Goal: Transaction & Acquisition: Purchase product/service

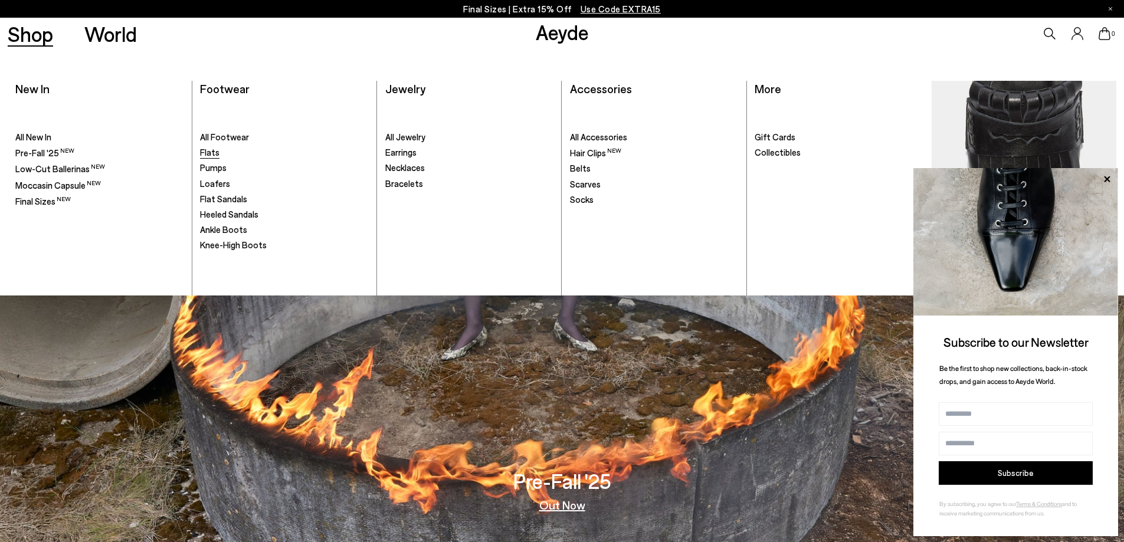
click at [218, 155] on span "Flats" at bounding box center [209, 152] width 19 height 11
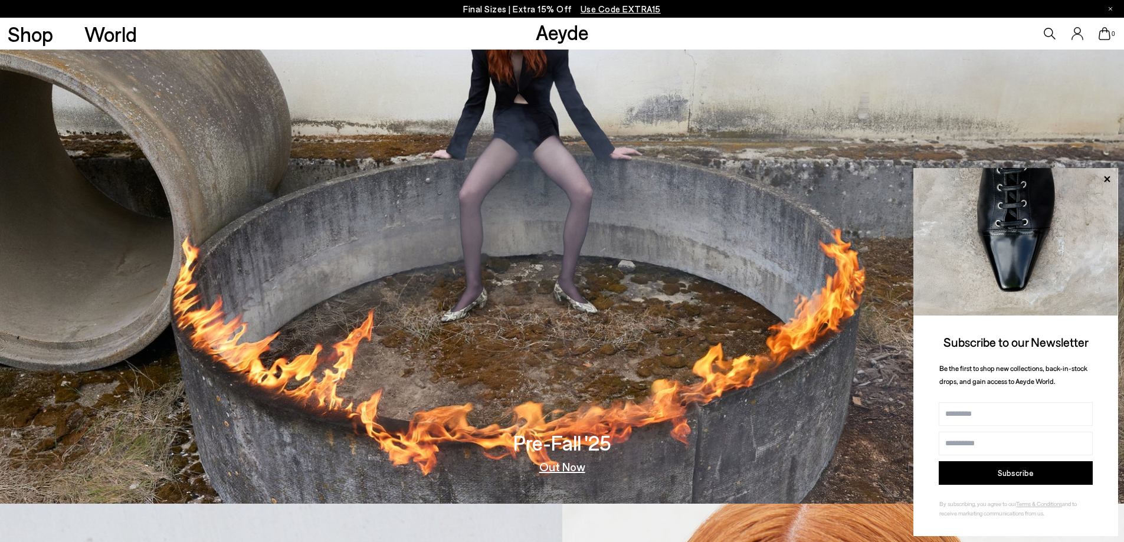
scroll to position [59, 0]
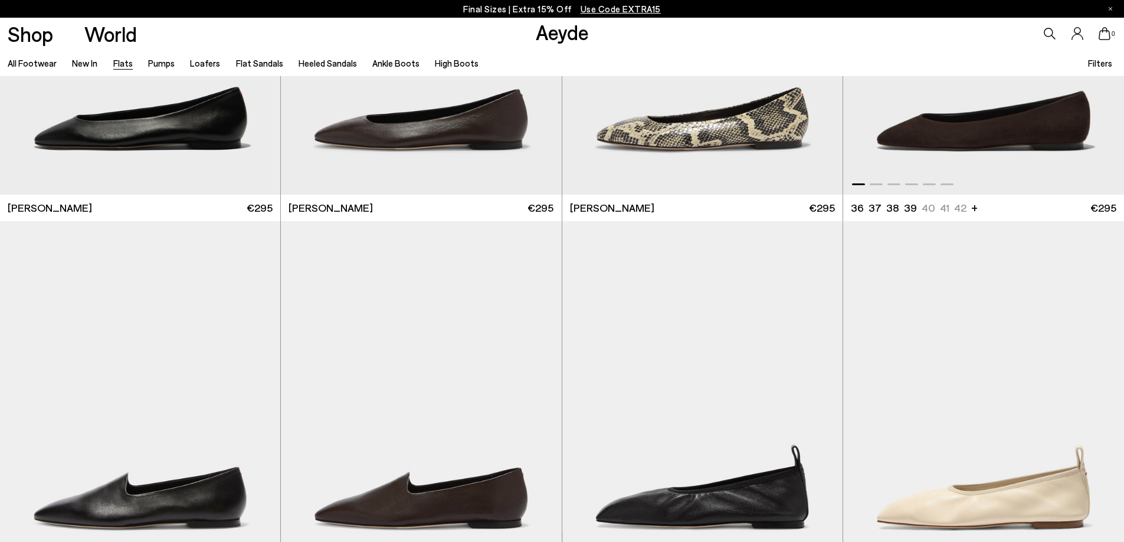
scroll to position [236, 0]
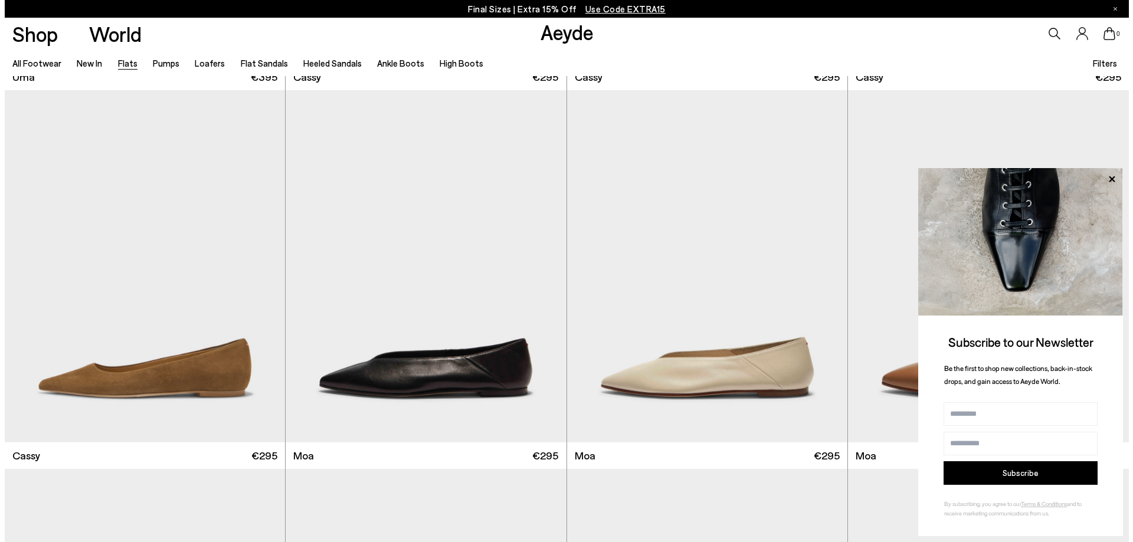
scroll to position [2065, 0]
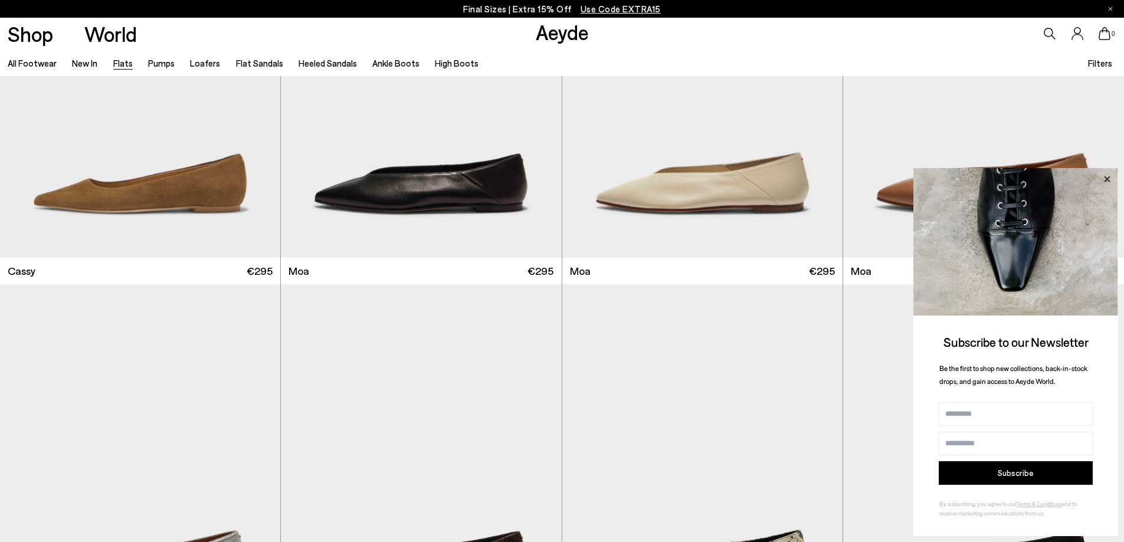
click at [1108, 179] on icon at bounding box center [1107, 179] width 6 height 6
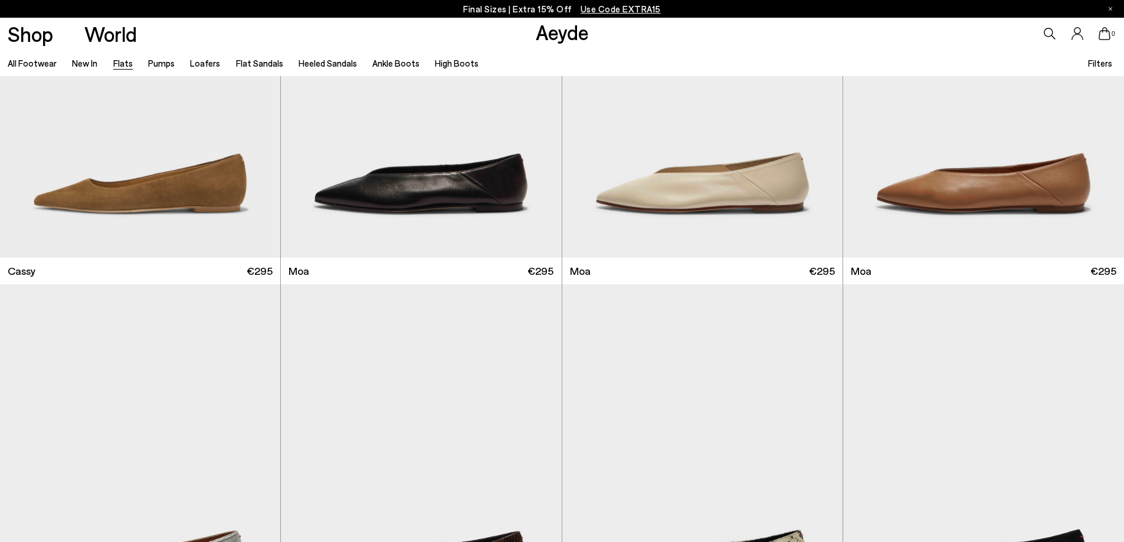
click at [1103, 70] on span "Filters" at bounding box center [1100, 64] width 24 height 14
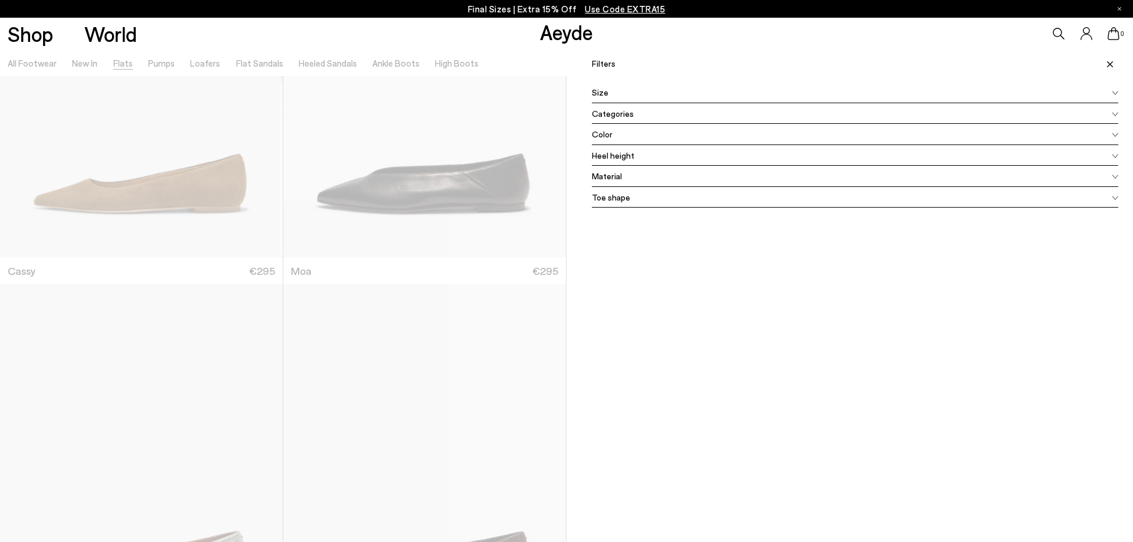
click at [602, 136] on span "Color" at bounding box center [602, 134] width 21 height 12
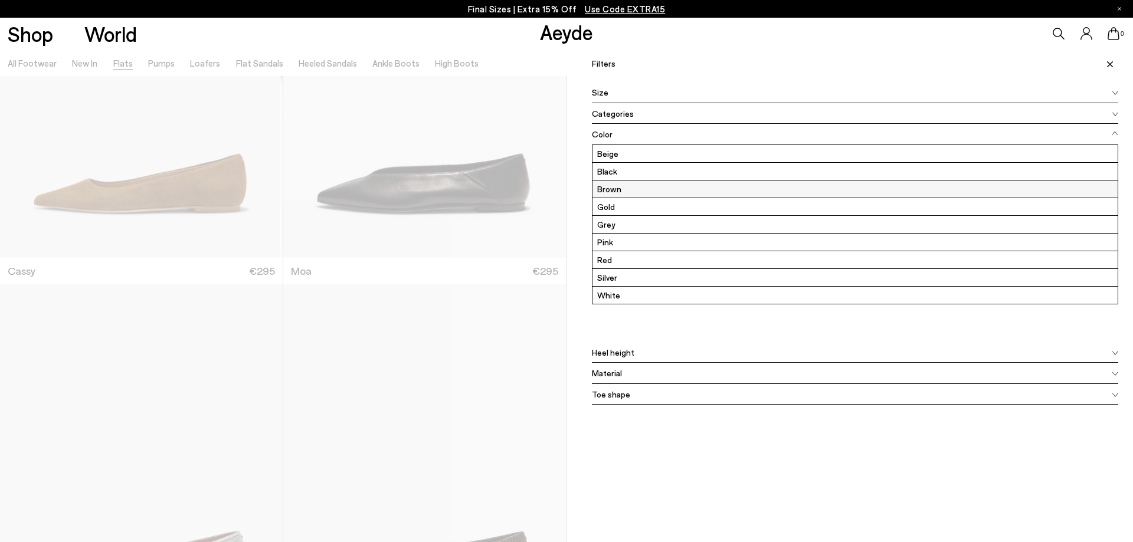
click at [612, 187] on label "Brown" at bounding box center [854, 189] width 525 height 17
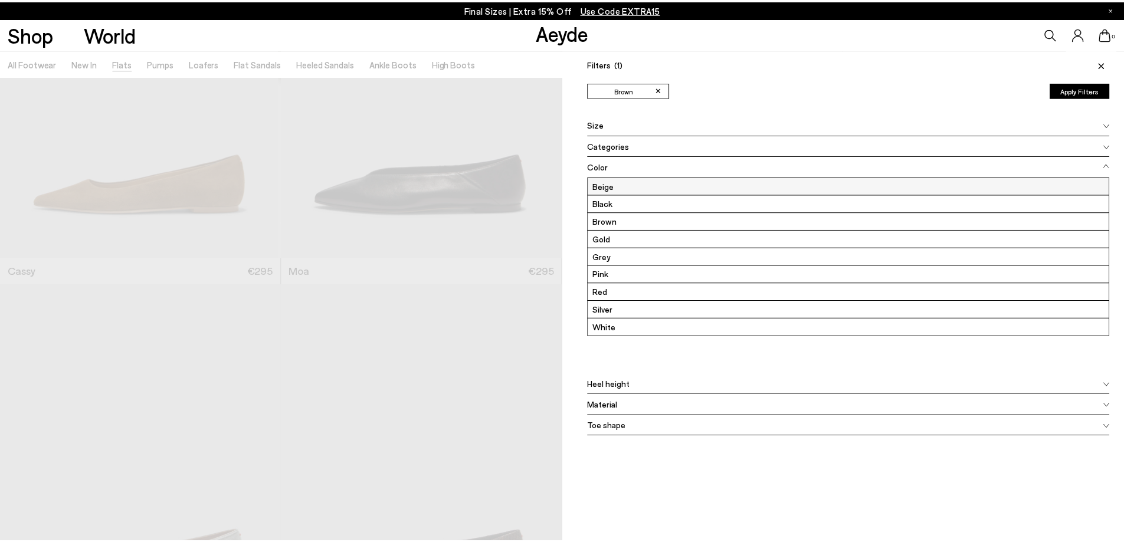
scroll to position [0, 0]
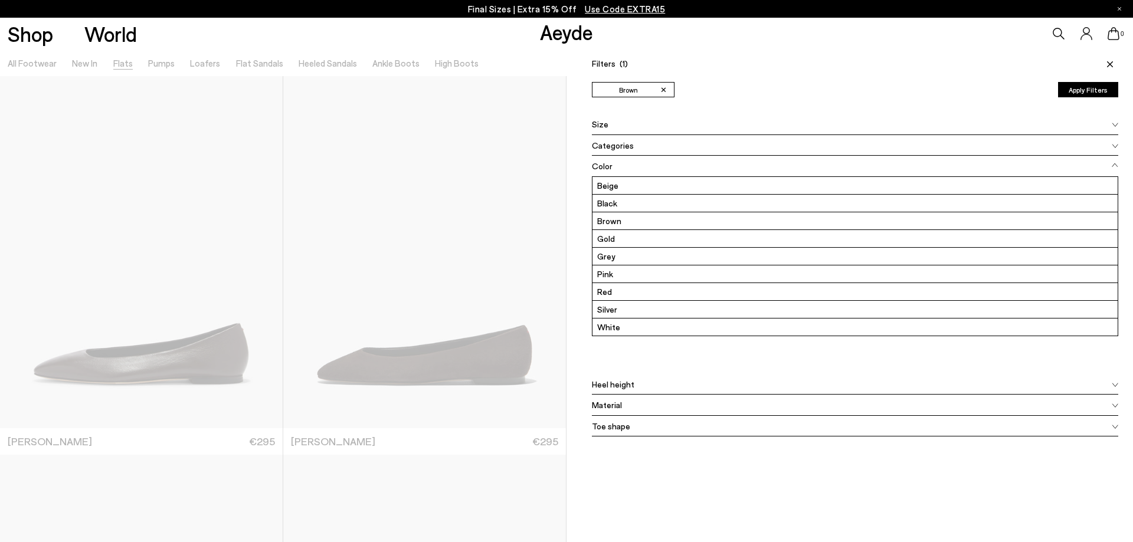
click at [1107, 61] on icon at bounding box center [1110, 64] width 6 height 6
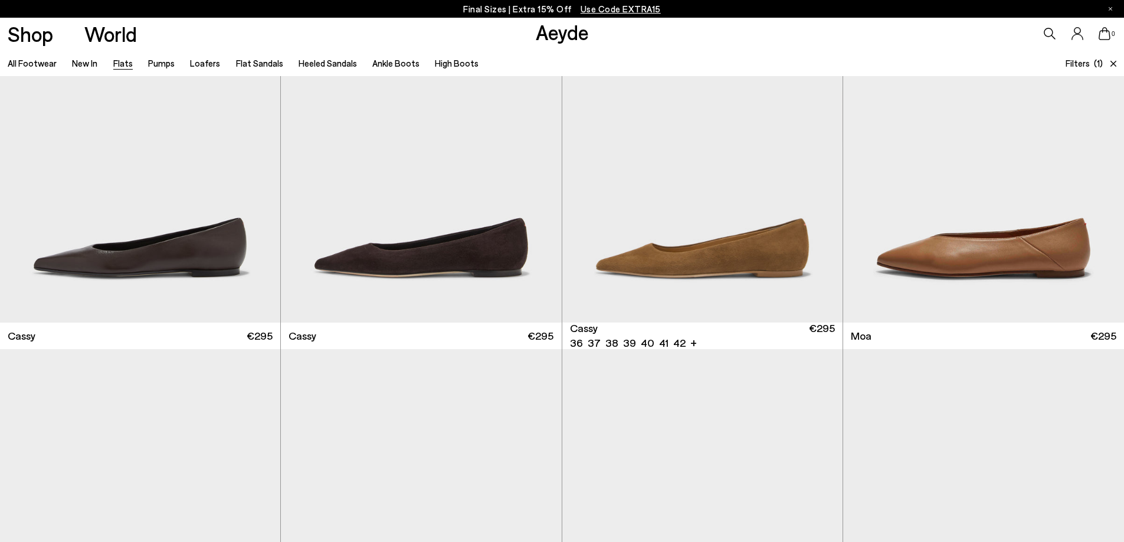
scroll to position [649, 0]
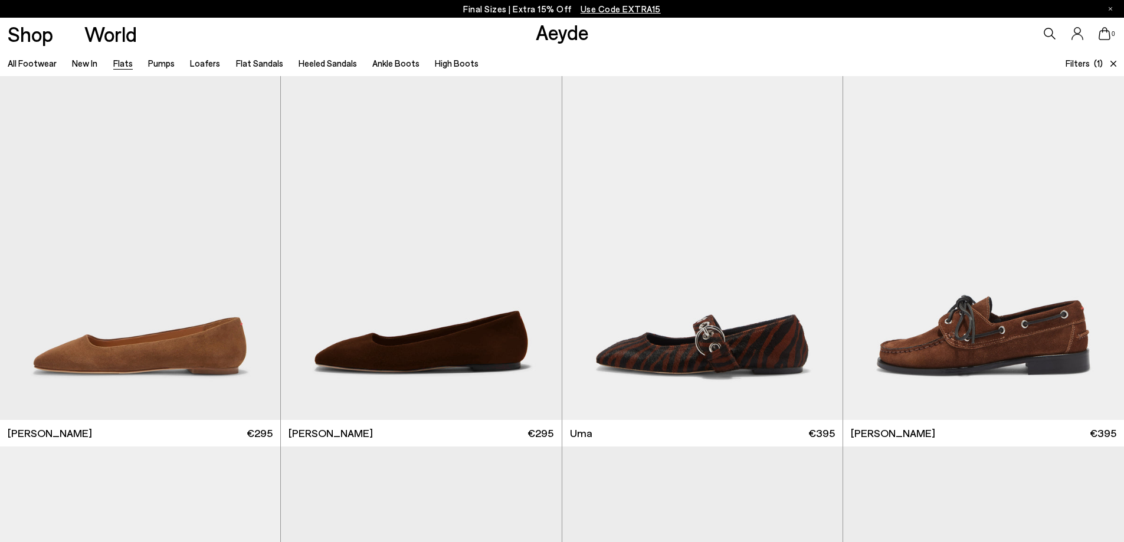
scroll to position [1534, 0]
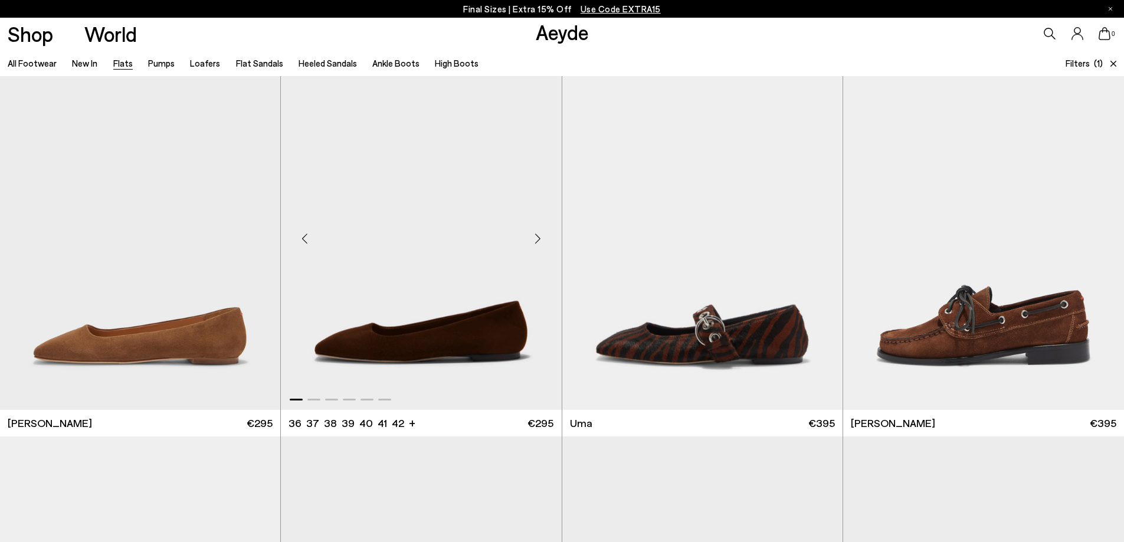
click at [458, 224] on img "1 / 6" at bounding box center [421, 234] width 280 height 352
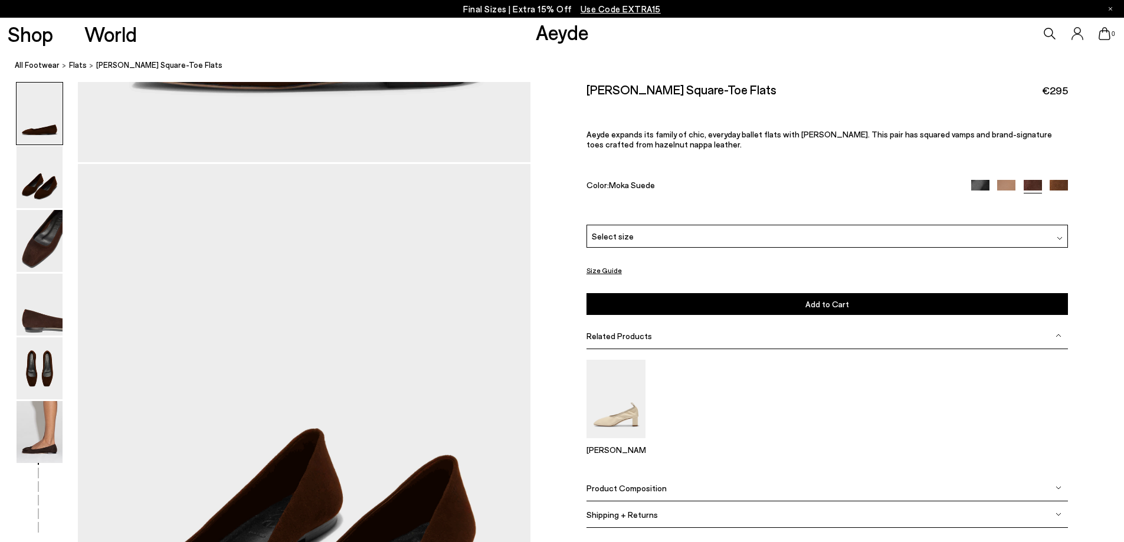
scroll to position [590, 0]
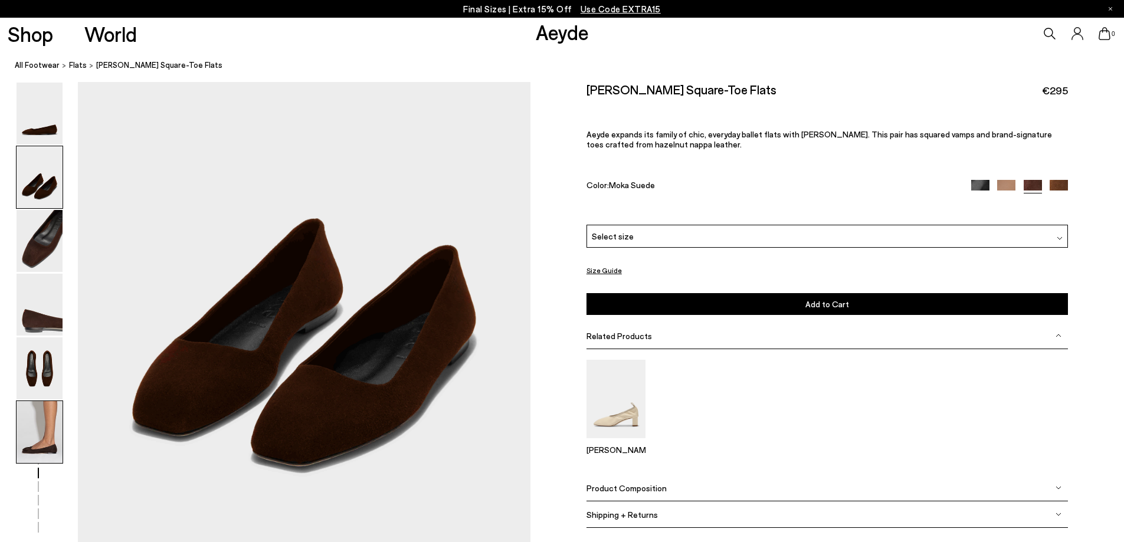
click at [54, 421] on img at bounding box center [40, 432] width 46 height 62
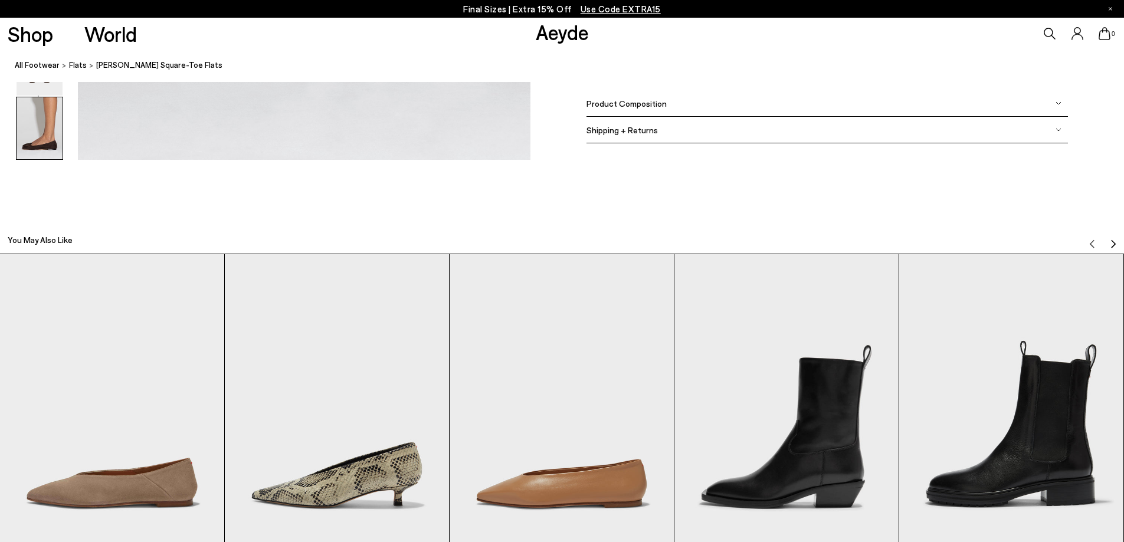
scroll to position [3259, 0]
